Goal: Contribute content: Add original content to the website for others to see

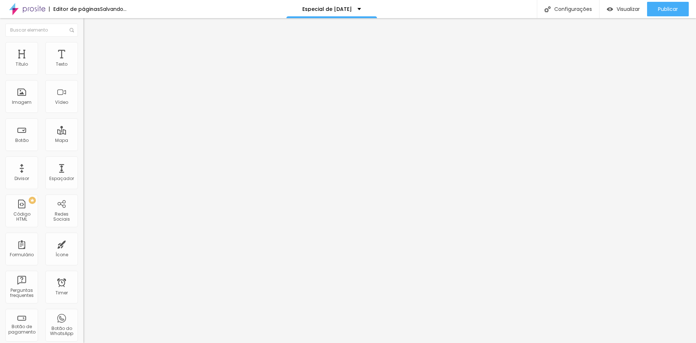
click at [83, 62] on div "Trocar imagem" at bounding box center [124, 59] width 83 height 5
click at [83, 62] on span "Trocar imagem" at bounding box center [103, 59] width 40 height 6
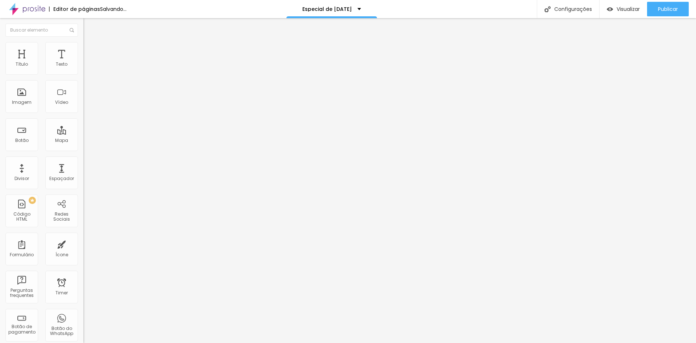
click at [83, 62] on span "Trocar imagem" at bounding box center [103, 59] width 40 height 6
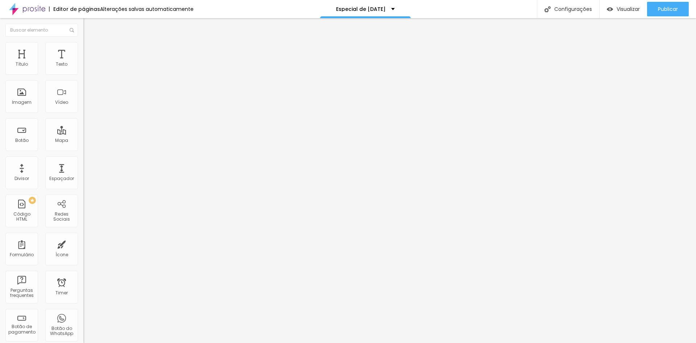
click at [83, 62] on span "Trocar imagem" at bounding box center [103, 59] width 40 height 6
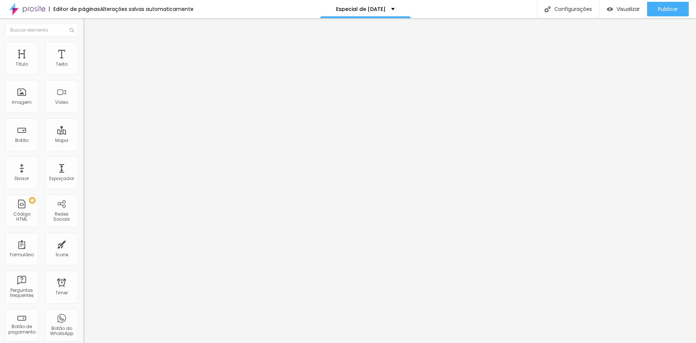
click at [83, 62] on span "Trocar imagem" at bounding box center [103, 59] width 40 height 6
click at [83, 47] on li "Estilo" at bounding box center [124, 45] width 83 height 7
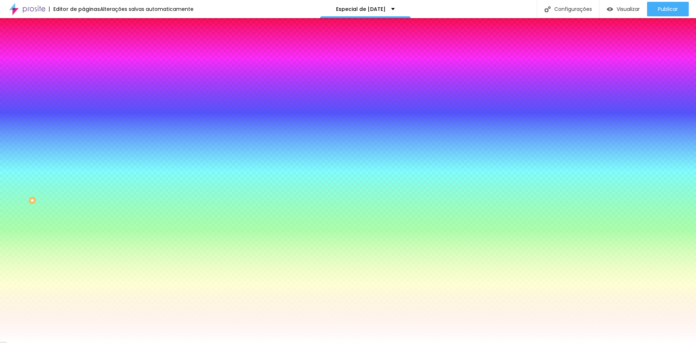
click at [83, 49] on li "Avançado" at bounding box center [124, 52] width 83 height 7
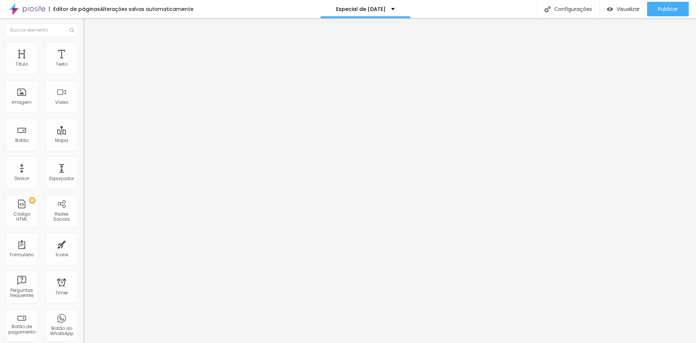
click at [83, 321] on div at bounding box center [124, 321] width 83 height 0
click at [83, 48] on ul "Conteúdo Estilo Avançado" at bounding box center [124, 46] width 83 height 22
click at [83, 49] on img at bounding box center [86, 52] width 7 height 7
click at [671, 9] on span "Publicar" at bounding box center [668, 9] width 20 height 6
click at [90, 51] on span "Avançado" at bounding box center [102, 54] width 24 height 6
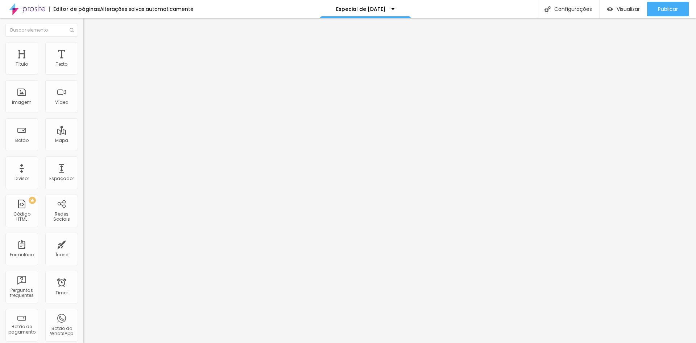
click at [83, 312] on div at bounding box center [124, 312] width 83 height 0
click at [83, 316] on div at bounding box center [124, 316] width 83 height 0
click at [670, 8] on span "Publicar" at bounding box center [668, 9] width 20 height 6
click at [83, 42] on li "Avançado" at bounding box center [124, 45] width 83 height 7
click at [90, 50] on span "Estilo" at bounding box center [95, 47] width 11 height 6
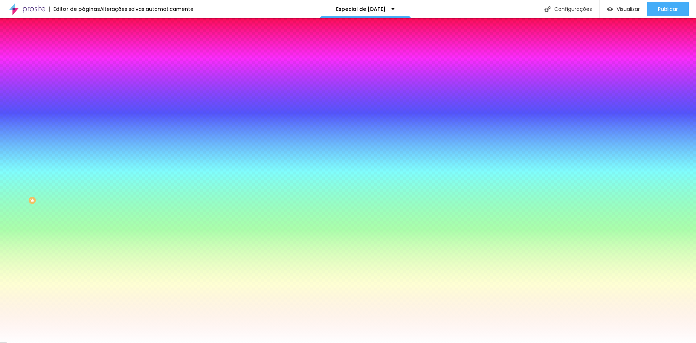
click at [90, 51] on span "Avançado" at bounding box center [102, 54] width 24 height 6
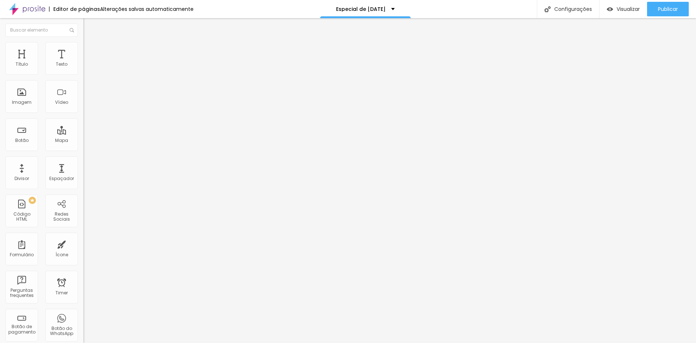
click at [83, 312] on div at bounding box center [124, 312] width 83 height 0
click at [83, 316] on div at bounding box center [124, 316] width 83 height 0
click at [83, 321] on div at bounding box center [124, 321] width 83 height 0
click at [664, 11] on span "Publicar" at bounding box center [668, 9] width 20 height 6
click at [83, 62] on span "Trocar imagem" at bounding box center [103, 59] width 40 height 6
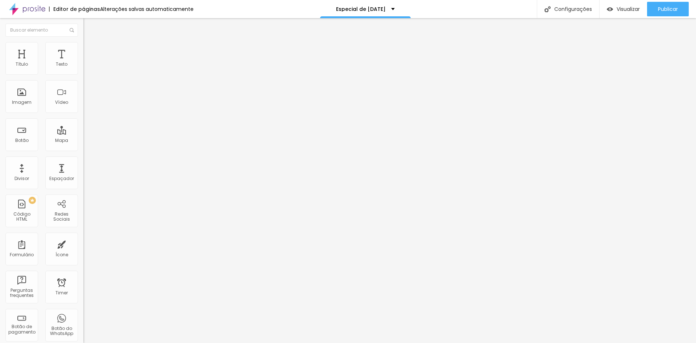
click at [83, 61] on img at bounding box center [85, 59] width 4 height 4
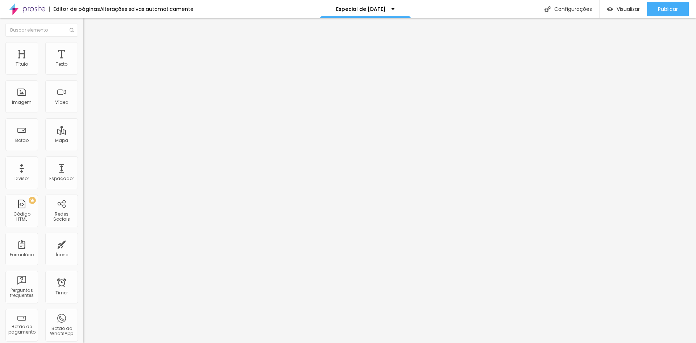
click at [83, 62] on span "Trocar imagem" at bounding box center [103, 59] width 40 height 6
click at [83, 113] on span "Original" at bounding box center [91, 110] width 17 height 6
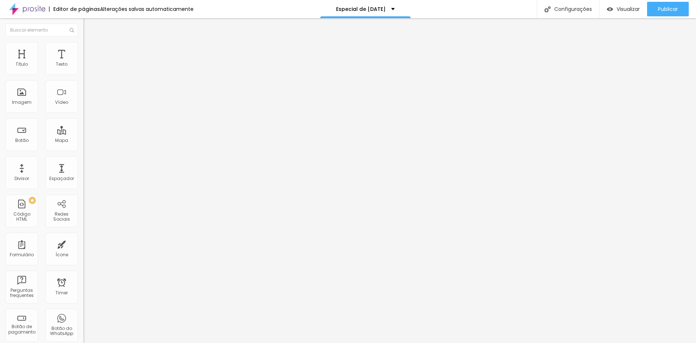
click at [83, 121] on div "Padrão 4:3" at bounding box center [124, 119] width 83 height 4
click at [102, 118] on span "16:9" at bounding box center [106, 115] width 8 height 6
click at [100, 125] on span "4:3" at bounding box center [103, 122] width 7 height 6
click at [83, 128] on div "Quadrado 1:1" at bounding box center [124, 126] width 83 height 4
click at [83, 62] on span "Trocar imagem" at bounding box center [103, 59] width 40 height 6
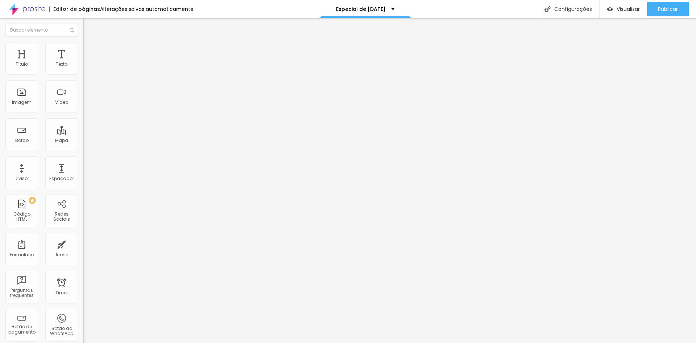
click at [83, 133] on span "Original" at bounding box center [91, 130] width 17 height 6
click at [83, 62] on span "Trocar imagem" at bounding box center [103, 59] width 40 height 6
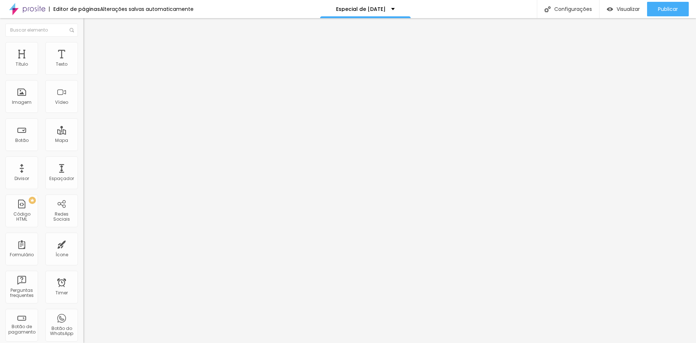
click at [83, 49] on li "Avançado" at bounding box center [124, 52] width 83 height 7
click at [83, 312] on div at bounding box center [124, 312] width 83 height 0
click at [83, 316] on div at bounding box center [124, 316] width 83 height 0
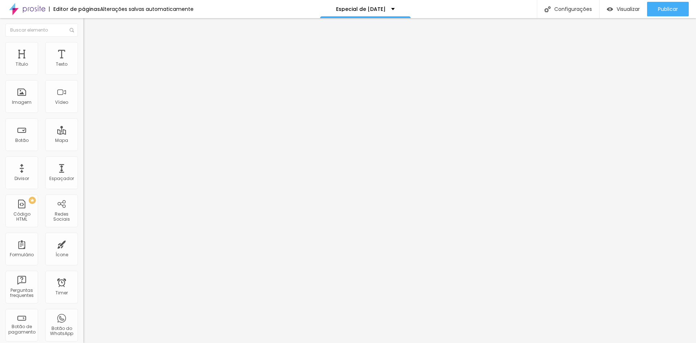
click at [83, 321] on div at bounding box center [124, 321] width 83 height 0
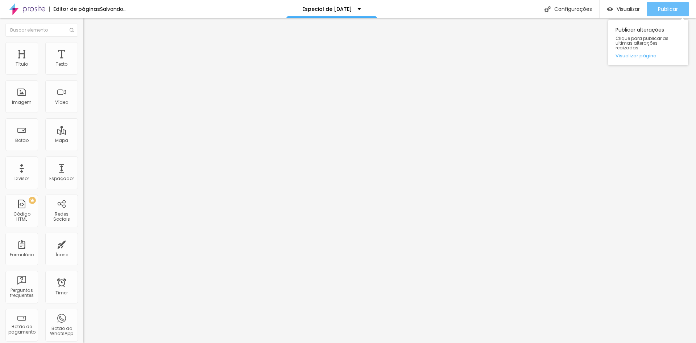
click at [673, 11] on span "Publicar" at bounding box center [668, 9] width 20 height 6
